Goal: Information Seeking & Learning: Learn about a topic

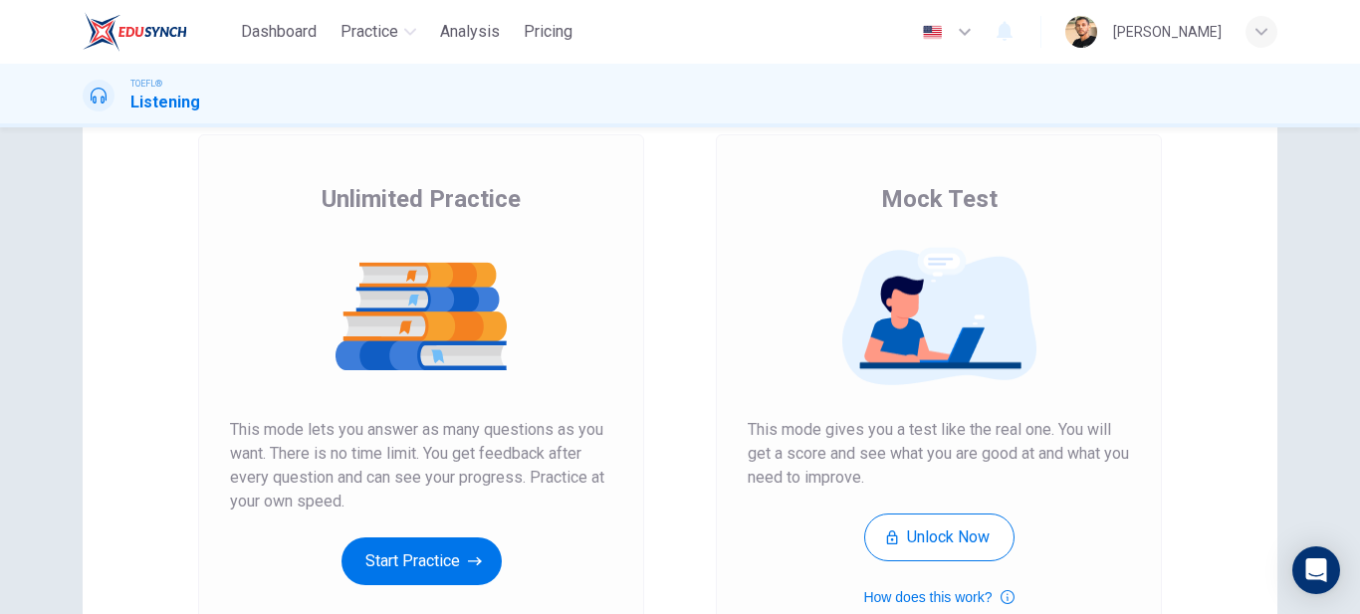
scroll to position [349, 0]
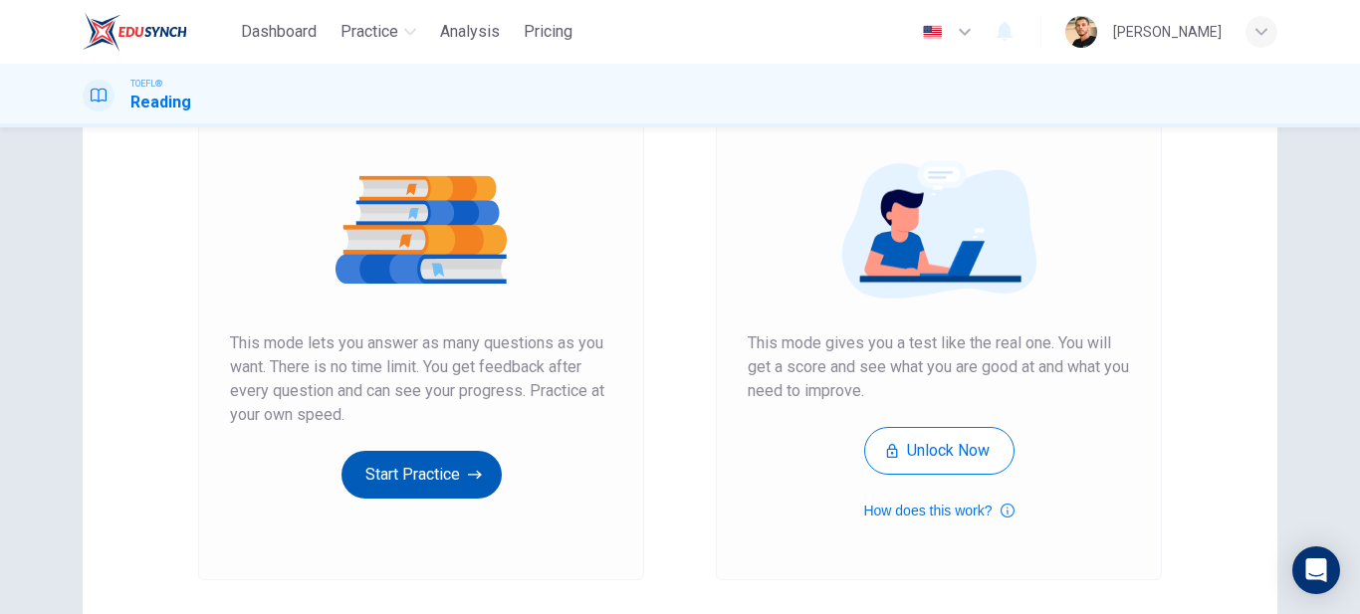
click at [474, 482] on icon "button" at bounding box center [475, 475] width 14 height 20
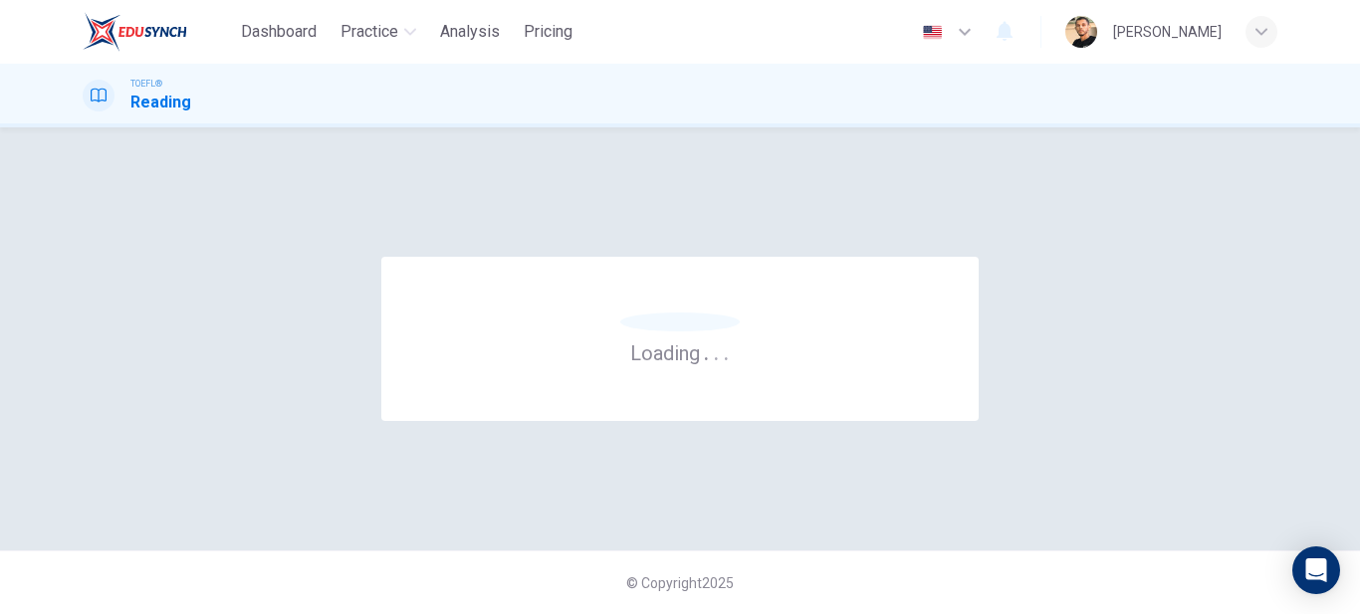
scroll to position [0, 0]
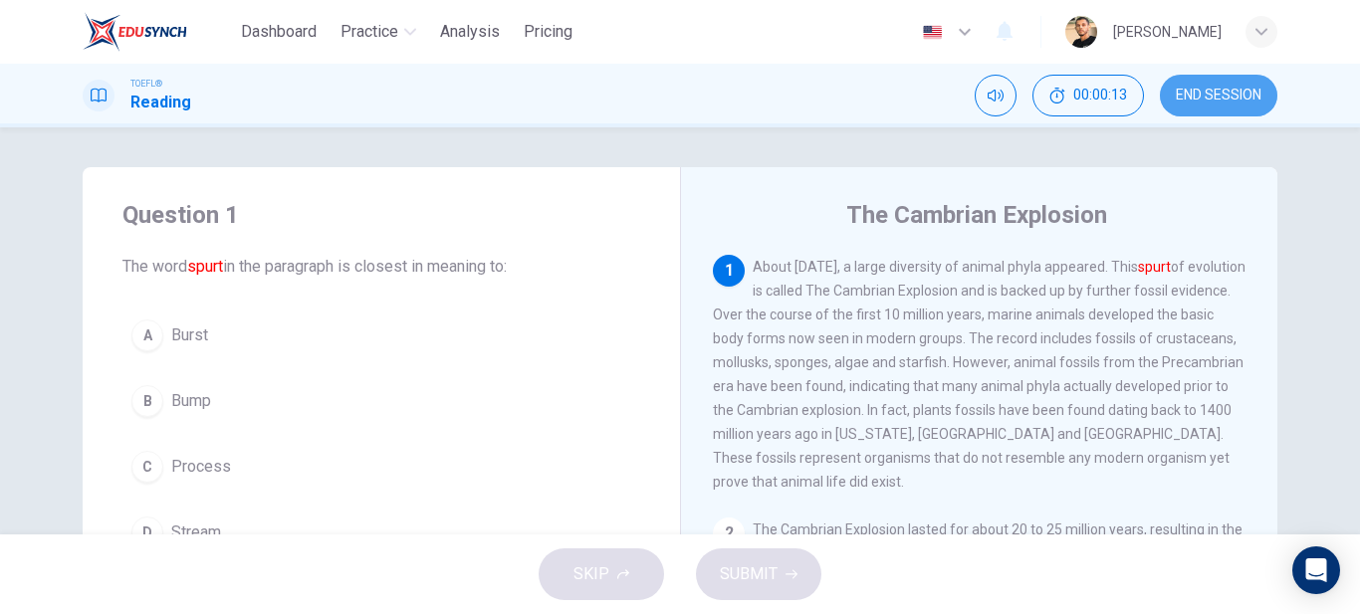
click at [1177, 96] on span "END SESSION" at bounding box center [1219, 96] width 86 height 16
